Goal: Task Accomplishment & Management: Manage account settings

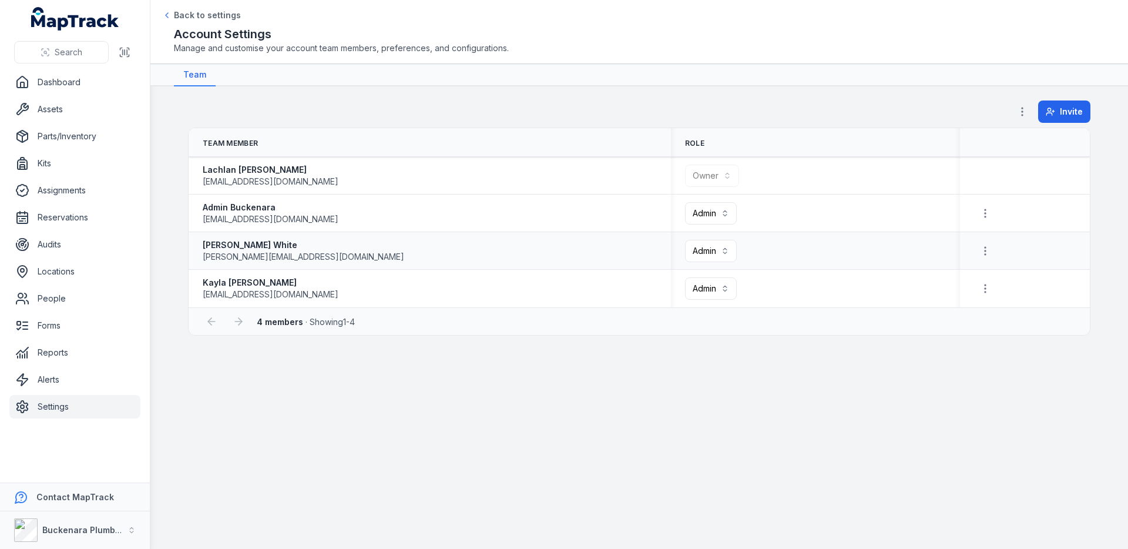
click at [283, 260] on span "[PERSON_NAME][EMAIL_ADDRESS][DOMAIN_NAME]" at bounding box center [304, 257] width 202 height 12
click at [294, 257] on span "[PERSON_NAME][EMAIL_ADDRESS][DOMAIN_NAME]" at bounding box center [304, 257] width 202 height 12
drag, startPoint x: 308, startPoint y: 257, endPoint x: 252, endPoint y: 257, distance: 56.4
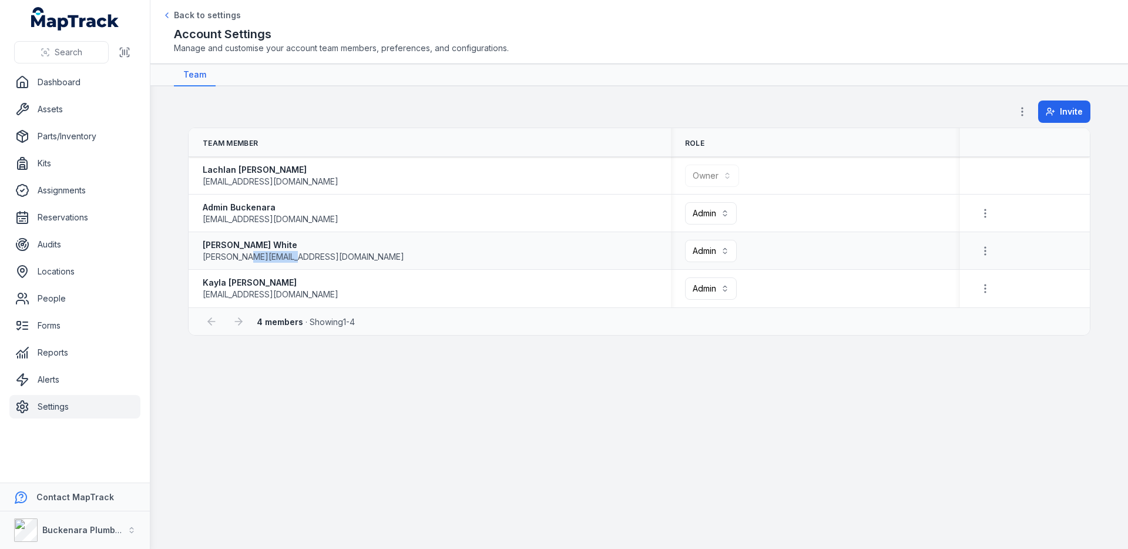
click at [252, 257] on div "[PERSON_NAME] [PERSON_NAME][EMAIL_ADDRESS][DOMAIN_NAME]" at bounding box center [430, 251] width 454 height 24
click at [279, 257] on span "[PERSON_NAME][EMAIL_ADDRESS][DOMAIN_NAME]" at bounding box center [304, 257] width 202 height 12
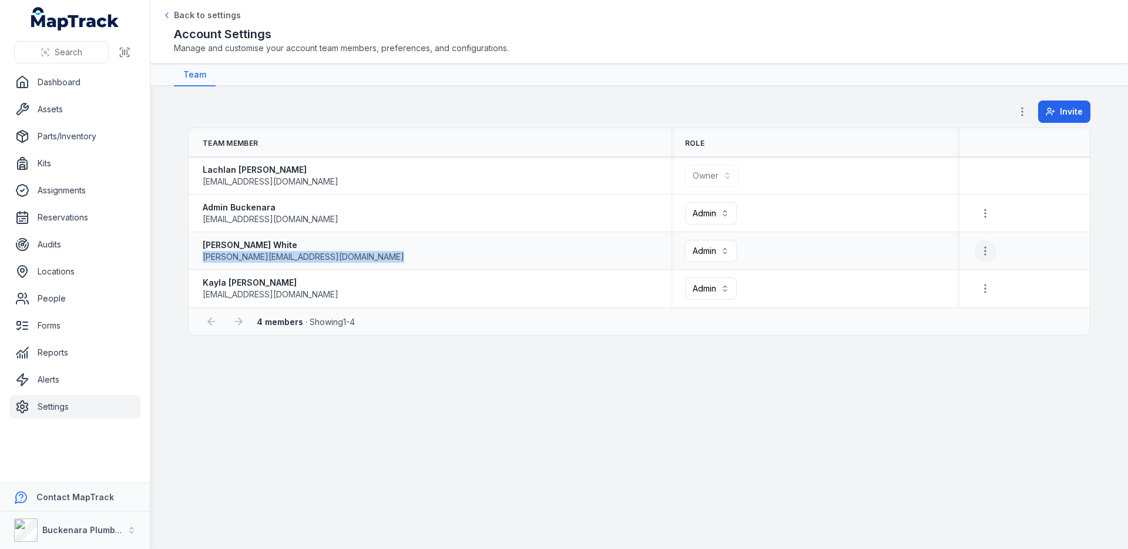
click at [988, 246] on icon "button" at bounding box center [986, 251] width 12 height 12
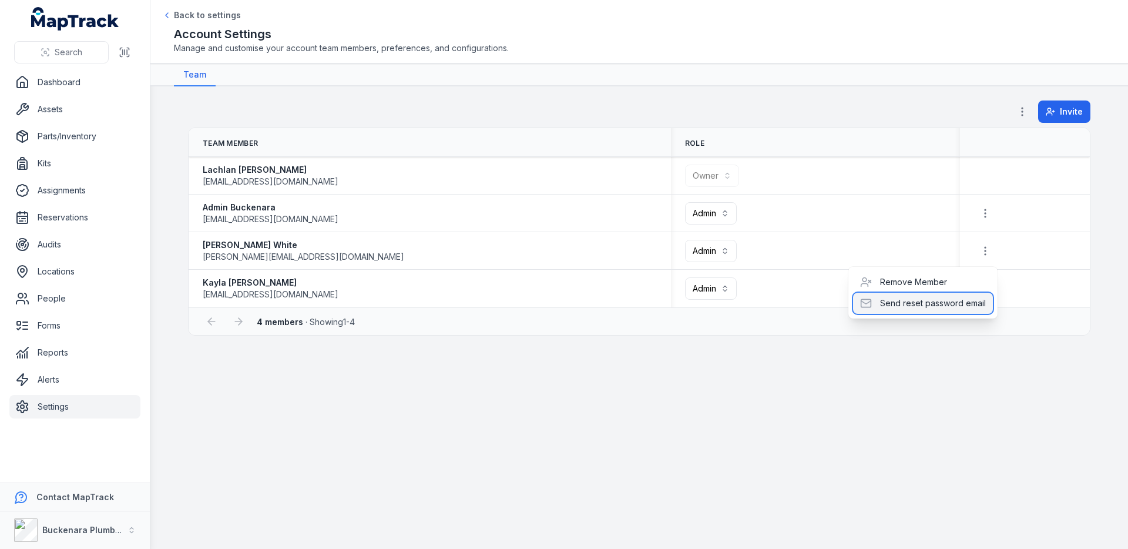
click at [933, 299] on div "Send reset password email" at bounding box center [923, 303] width 140 height 21
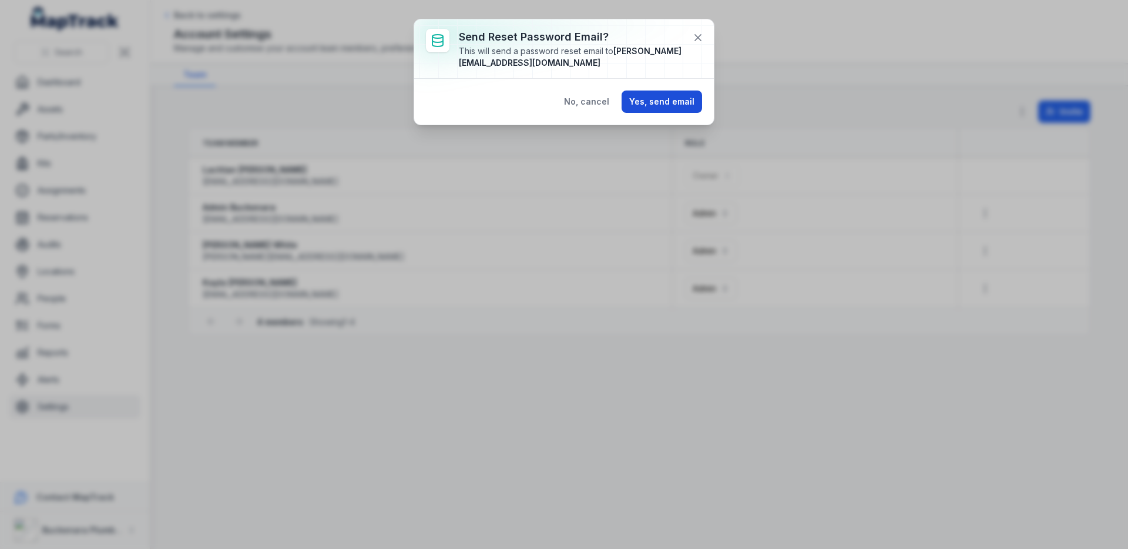
click at [653, 98] on button "Yes, send email" at bounding box center [662, 101] width 81 height 22
